Goal: Register for event/course

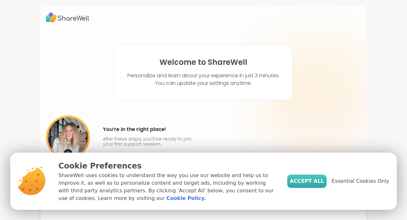
click at [292, 178] on span "Accept All" at bounding box center [307, 182] width 34 height 8
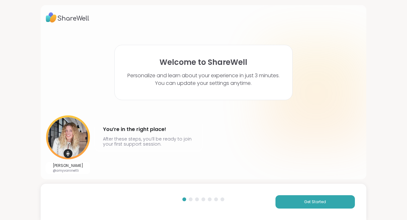
scroll to position [1, 0]
click at [325, 205] on button "Get Started" at bounding box center [316, 201] width 80 height 13
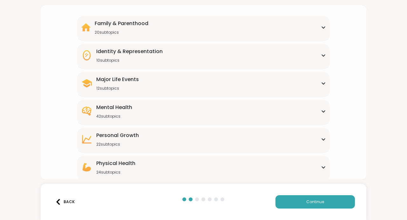
scroll to position [0, 0]
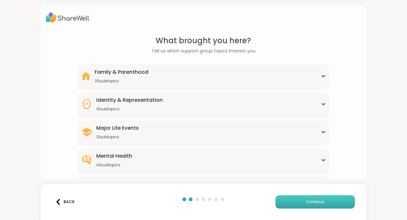
click at [294, 203] on button "Continue" at bounding box center [316, 201] width 80 height 13
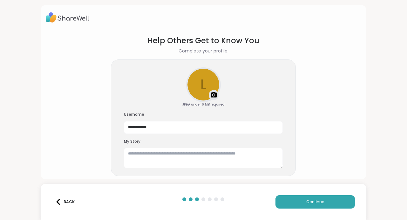
scroll to position [39, 0]
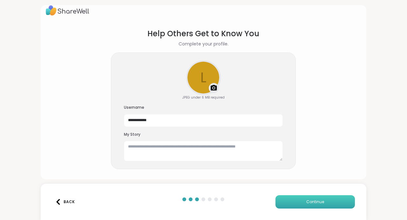
click at [300, 195] on button "Continue" at bounding box center [316, 201] width 80 height 13
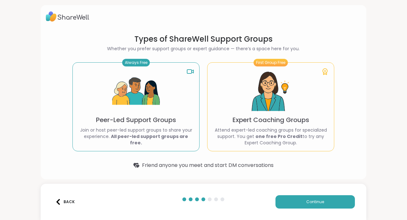
click at [303, 85] on div "First Group Free Expert Coaching Groups Attend expert-led coaching groups for s…" at bounding box center [270, 106] width 127 height 89
click at [290, 199] on button "Continue" at bounding box center [316, 201] width 80 height 13
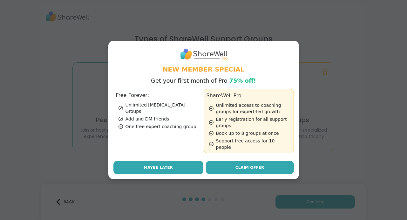
click at [194, 174] on button "Maybe Later" at bounding box center [159, 167] width 90 height 13
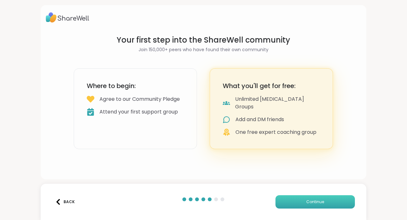
click at [317, 202] on span "Continue" at bounding box center [316, 202] width 18 height 6
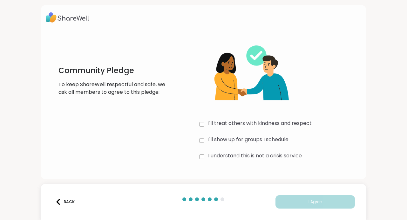
scroll to position [16, 0]
drag, startPoint x: 66, startPoint y: 69, endPoint x: 301, endPoint y: 136, distance: 243.8
click at [301, 136] on div "Community Pledge To keep ShareWell respectful and safe, we ask all members to a…" at bounding box center [204, 99] width 316 height 128
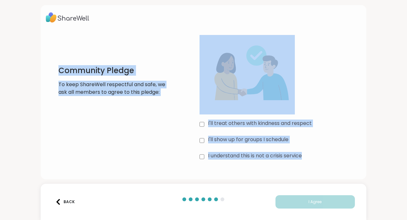
drag, startPoint x: 335, startPoint y: 150, endPoint x: 58, endPoint y: 62, distance: 290.8
click at [58, 62] on div "Community Pledge To keep ShareWell respectful and safe, we ask all members to a…" at bounding box center [204, 99] width 316 height 128
copy div "Community Pledge To keep ShareWell respectful and safe, we ask all members to a…"
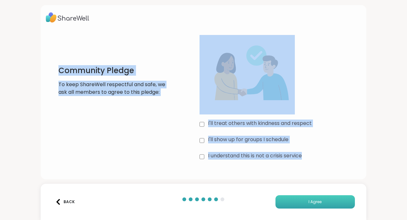
click at [292, 198] on button "I Agree" at bounding box center [316, 201] width 80 height 13
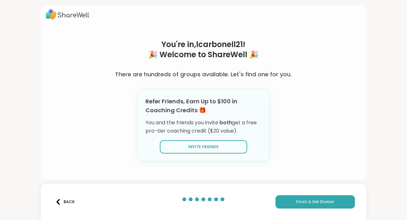
scroll to position [30, 0]
click at [317, 199] on span "Finish & Get Started" at bounding box center [315, 202] width 38 height 6
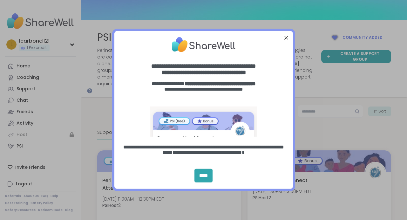
scroll to position [17, 0]
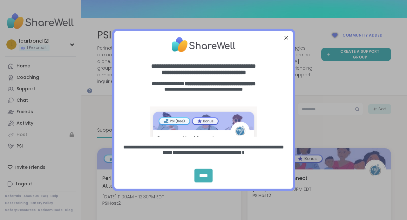
click at [203, 173] on div "*****" at bounding box center [204, 176] width 18 height 14
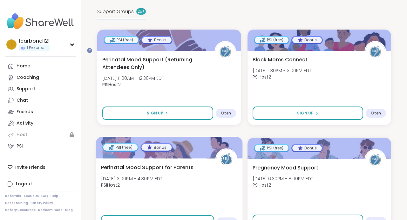
scroll to position [119, 0]
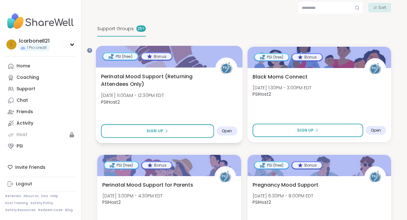
click at [233, 134] on span "Open" at bounding box center [227, 131] width 10 height 5
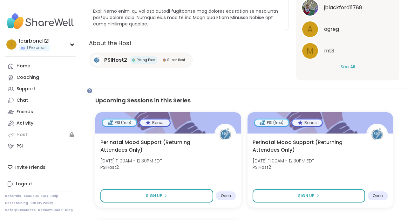
scroll to position [282, 0]
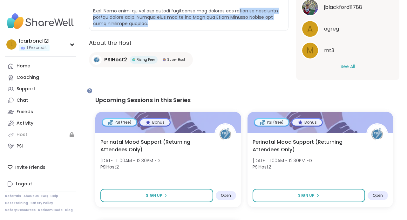
drag, startPoint x: 155, startPoint y: 154, endPoint x: 133, endPoint y: 140, distance: 26.0
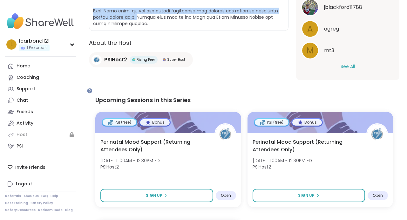
drag, startPoint x: 242, startPoint y: 141, endPoint x: 116, endPoint y: 134, distance: 126.5
copy span "ote: This group is not for people processing the details and trauma of pregnanc…"
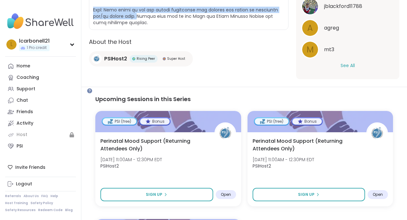
scroll to position [273, 0]
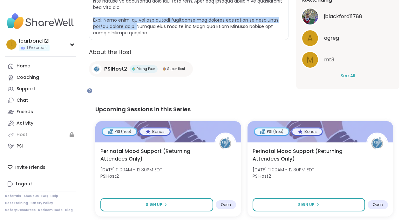
select select "**"
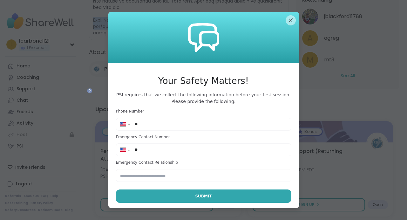
scroll to position [0, 0]
